Goal: Task Accomplishment & Management: Use online tool/utility

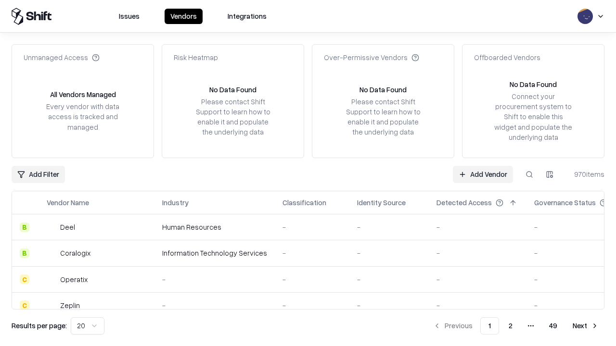
click at [483, 174] on link "Add Vendor" at bounding box center [483, 174] width 60 height 17
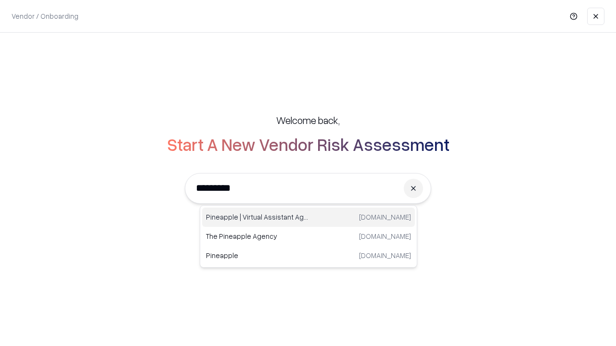
click at [308, 217] on div "Pineapple | Virtual Assistant Agency [DOMAIN_NAME]" at bounding box center [308, 217] width 213 height 19
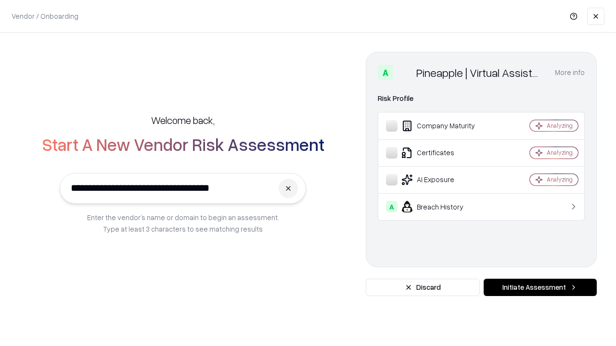
type input "**********"
click at [540, 288] on button "Initiate Assessment" at bounding box center [540, 287] width 113 height 17
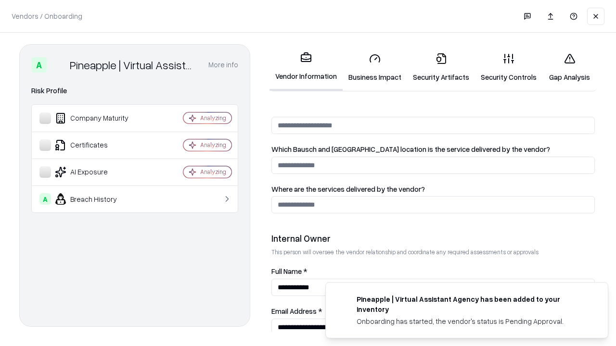
scroll to position [498, 0]
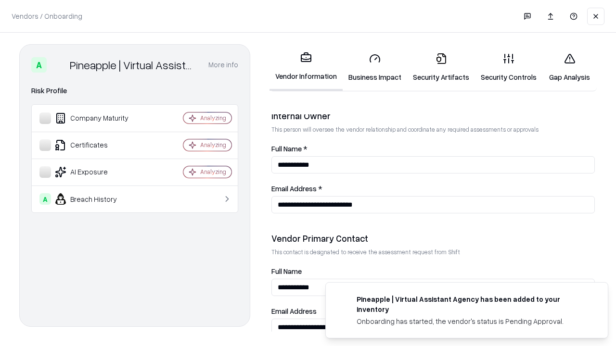
click at [441, 67] on link "Security Artifacts" at bounding box center [441, 67] width 68 height 45
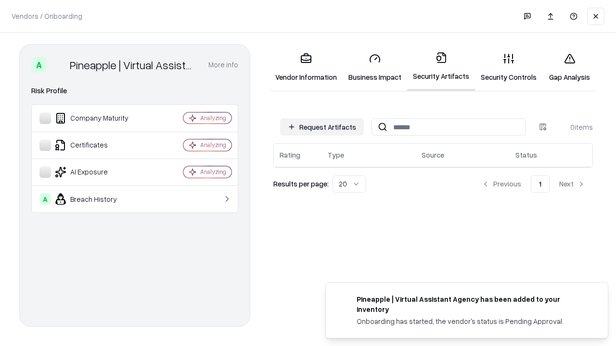
click at [322, 127] on button "Request Artifacts" at bounding box center [322, 126] width 84 height 17
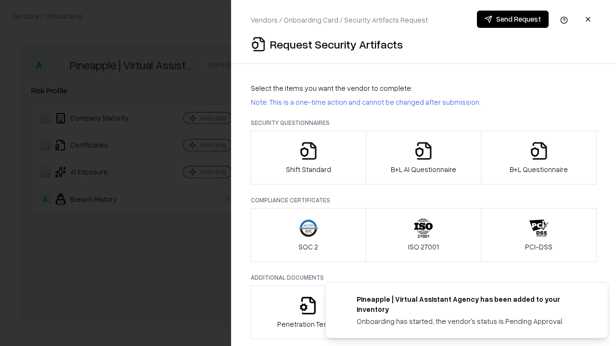
click at [538, 158] on icon "button" at bounding box center [538, 150] width 19 height 19
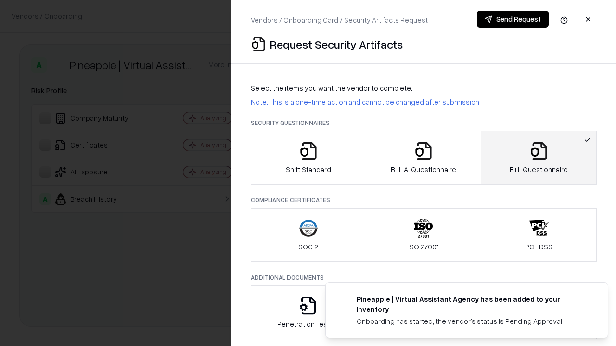
click at [423, 158] on icon "button" at bounding box center [423, 150] width 19 height 19
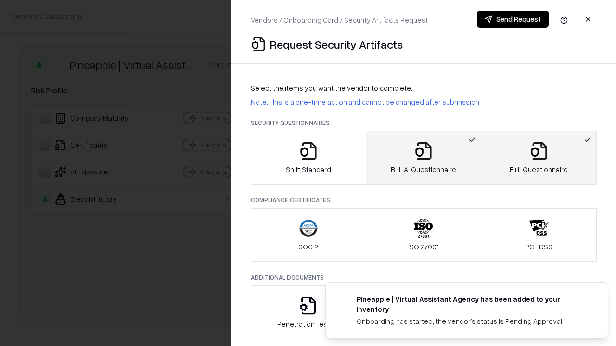
click at [512, 19] on button "Send Request" at bounding box center [513, 19] width 72 height 17
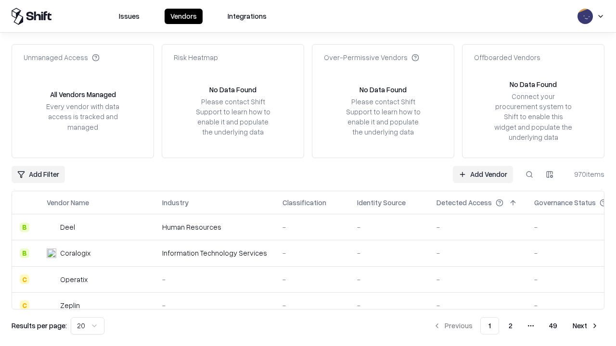
click at [483, 174] on link "Add Vendor" at bounding box center [483, 174] width 60 height 17
